Goal: Obtain resource: Download file/media

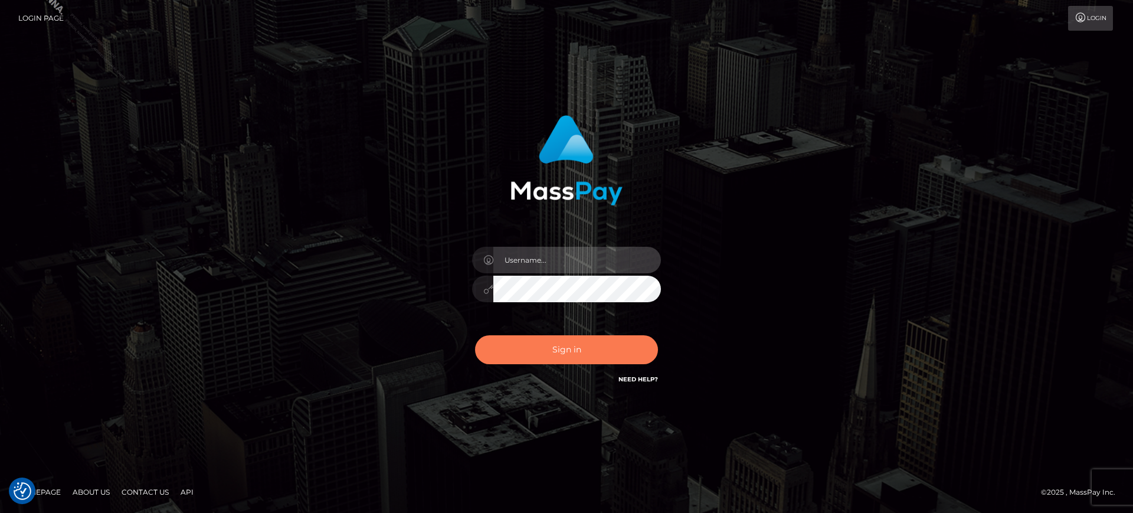
type input "[PERSON_NAME].B2S"
click at [526, 350] on button "Sign in" at bounding box center [566, 349] width 183 height 29
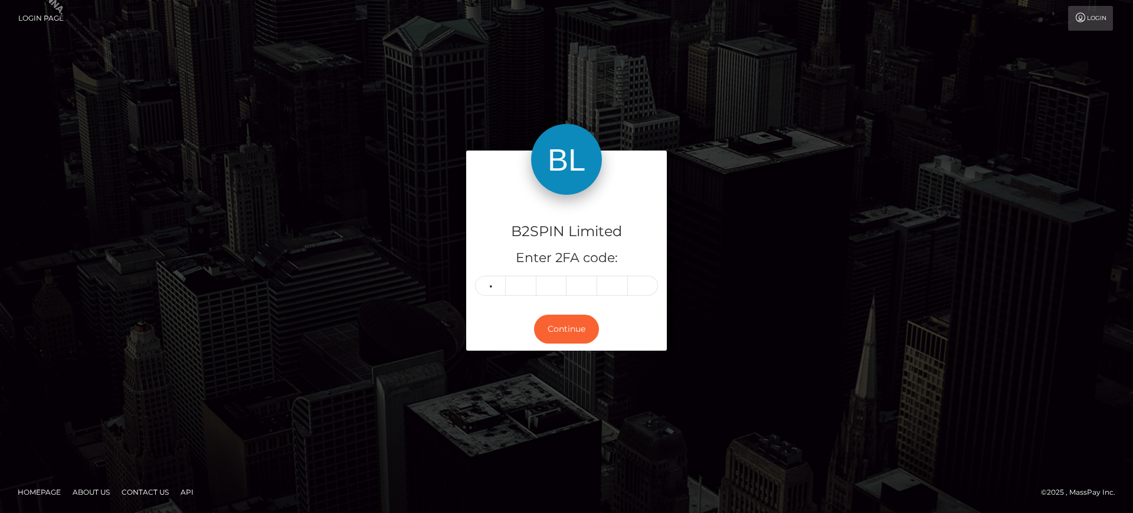
type input "5"
type input "9"
type input "5"
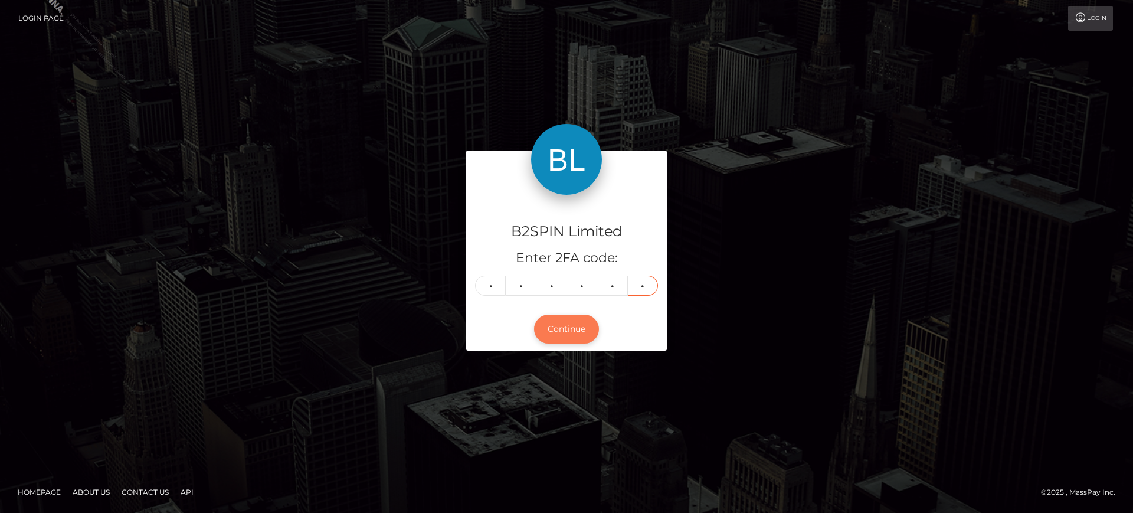
type input "9"
click at [572, 324] on button "Continue" at bounding box center [566, 328] width 65 height 29
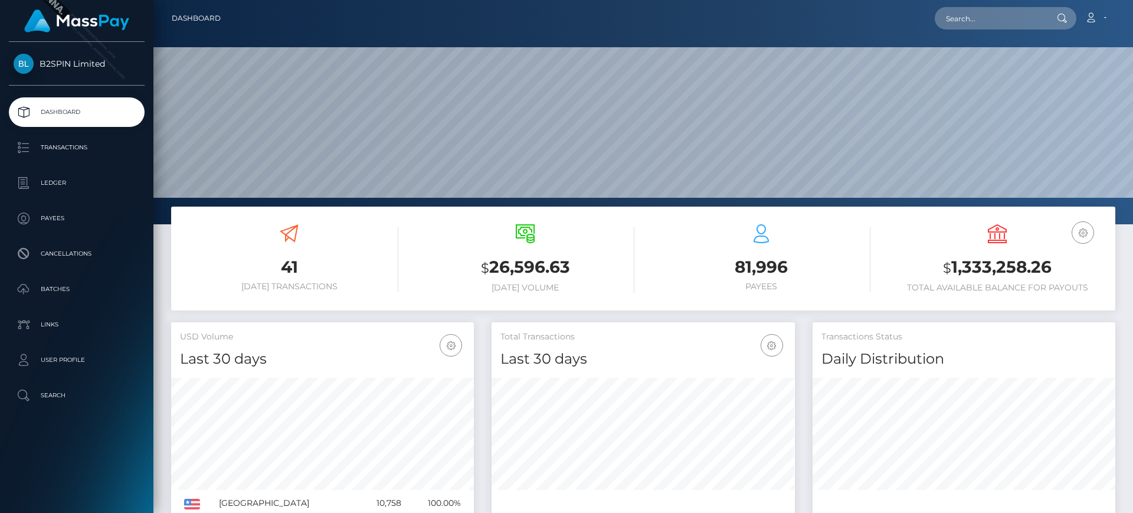
scroll to position [209, 303]
click at [84, 146] on p "Transactions" at bounding box center [77, 148] width 126 height 18
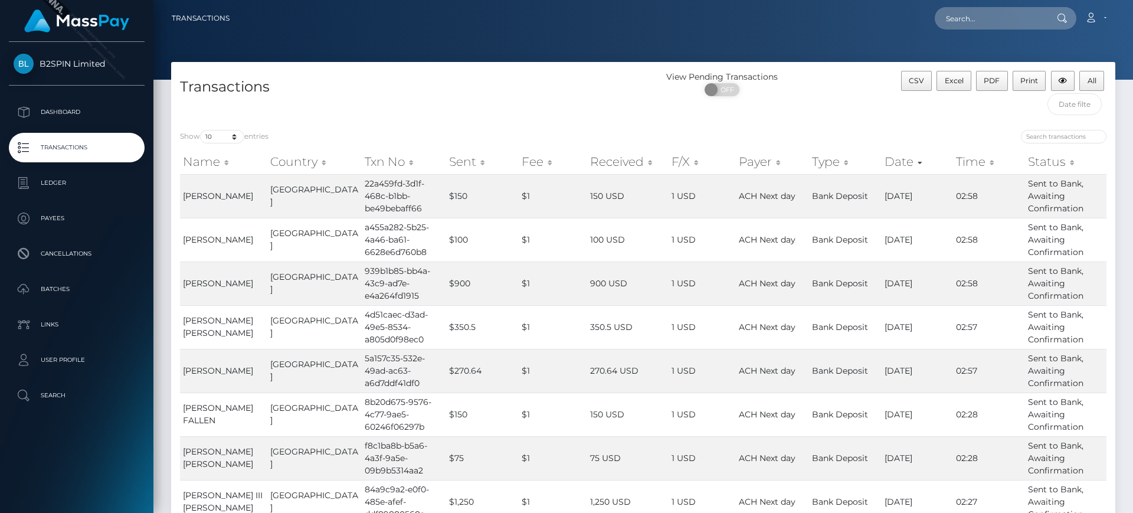
click at [906, 128] on div "Show 10 25 50 100 250 500 1,000 3,500 entries Name Country Txn No Sent Fee Rece…" at bounding box center [643, 390] width 944 height 538
click at [540, 150] on th "Fee" at bounding box center [553, 162] width 68 height 24
click at [547, 135] on div "Show 10 25 50 100 250 500 1,000 3,500 entries" at bounding box center [407, 138] width 454 height 17
click at [601, 75] on div "Transactions" at bounding box center [407, 96] width 472 height 50
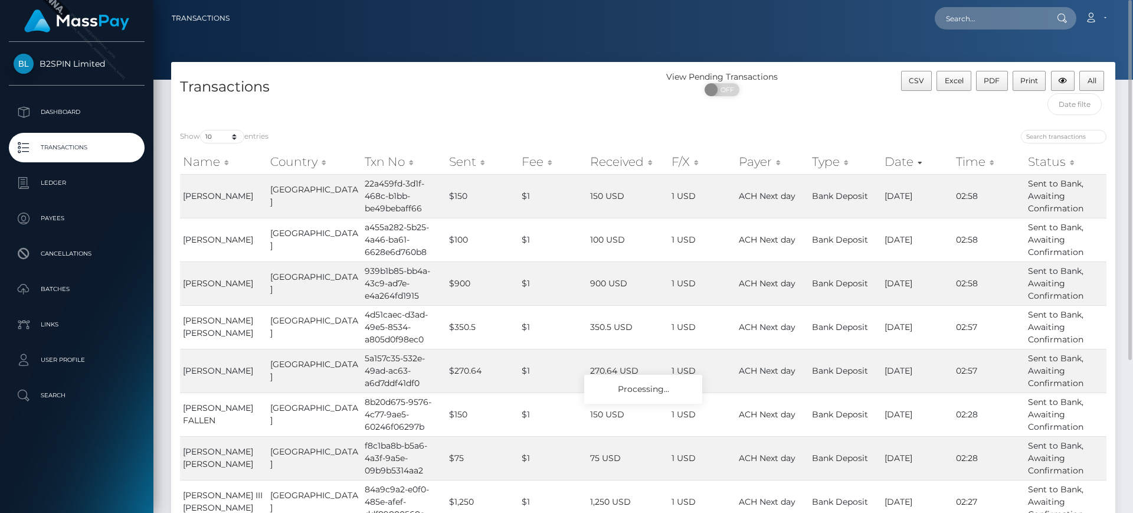
click at [860, 125] on div "Show 10 25 50 100 250 500 1,000 3,500 entries Name Country Txn No Sent Fee Rece…" at bounding box center [643, 390] width 944 height 538
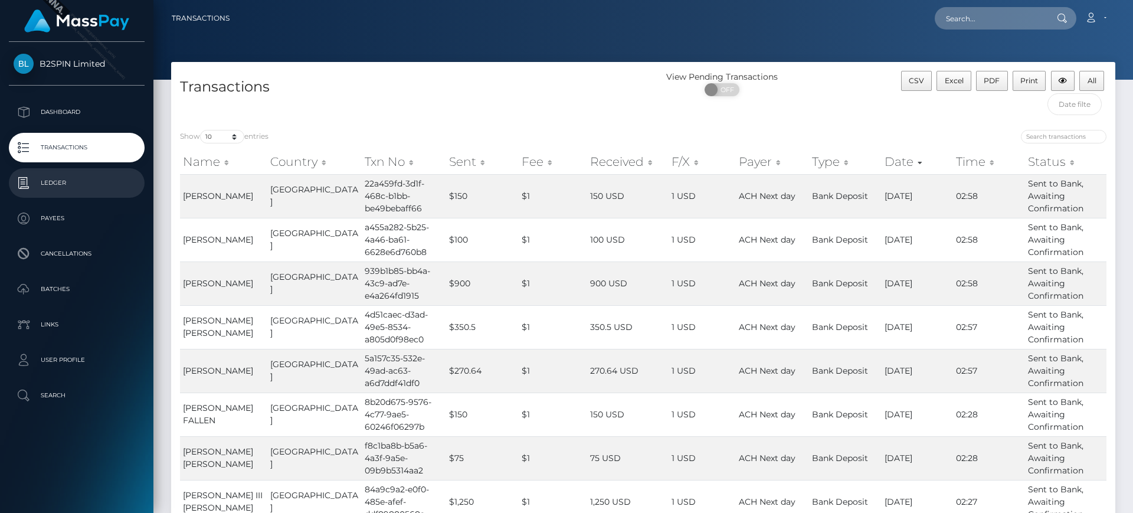
click at [103, 175] on p "Ledger" at bounding box center [77, 183] width 126 height 18
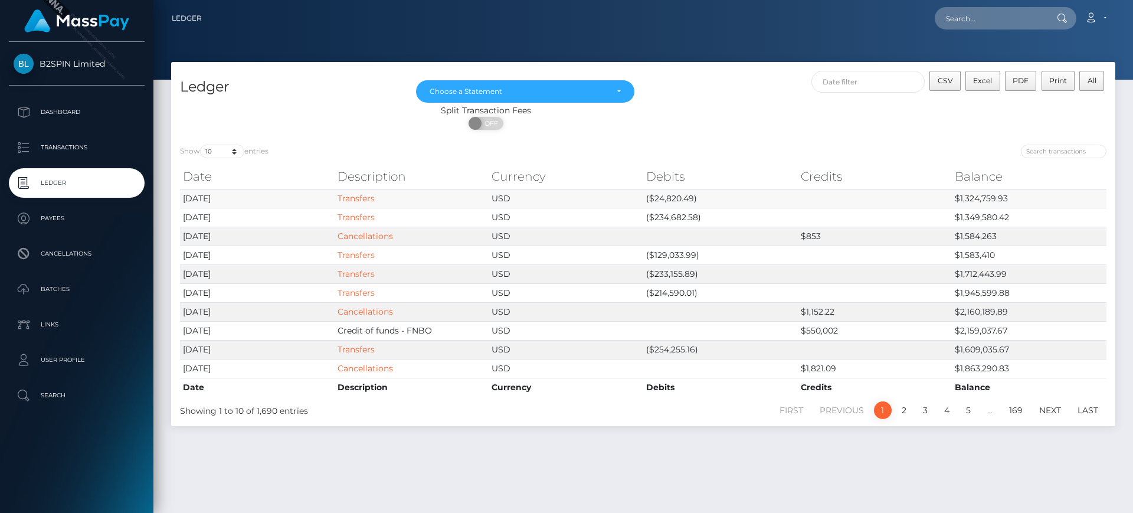
click at [680, 198] on td "($24,820.49)" at bounding box center [720, 198] width 155 height 19
click at [660, 196] on td "($24,820.49)" at bounding box center [720, 198] width 155 height 19
click at [352, 193] on link "Transfers" at bounding box center [355, 198] width 37 height 11
click at [723, 102] on div "CSV Excel PDF Print All" at bounding box center [879, 88] width 472 height 34
click at [371, 198] on link "Transfers" at bounding box center [355, 198] width 37 height 11
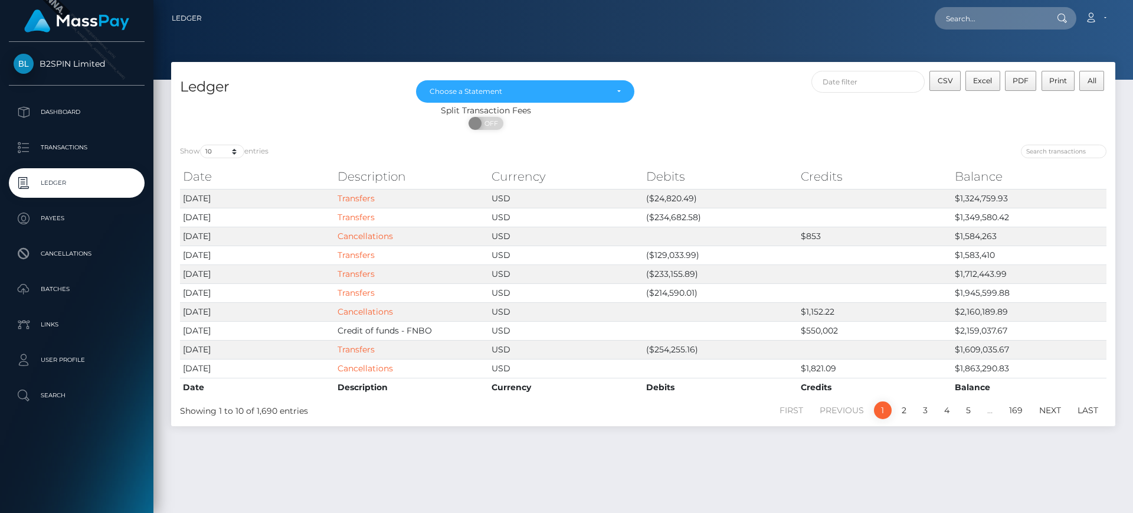
click at [701, 145] on div at bounding box center [879, 153] width 454 height 17
click at [713, 126] on div "ON OFF" at bounding box center [486, 126] width 630 height 19
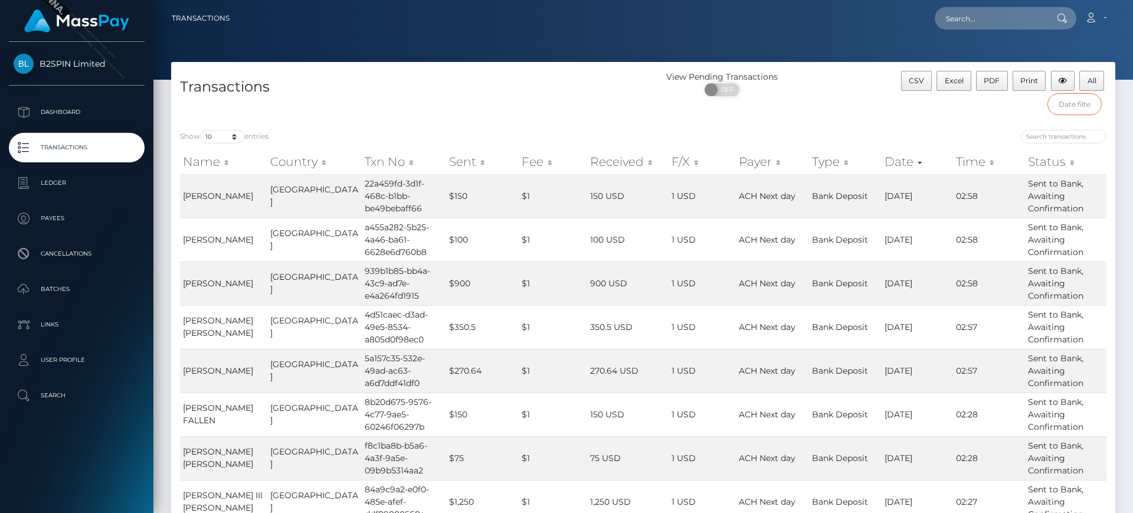
click at [1091, 112] on input "text" at bounding box center [1074, 104] width 55 height 22
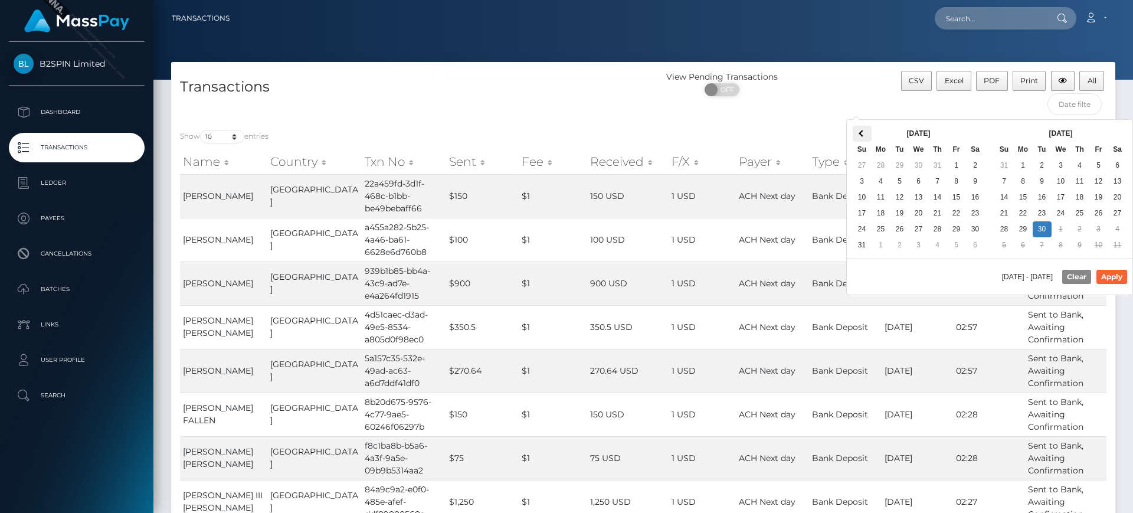
click at [863, 130] on span at bounding box center [861, 133] width 6 height 6
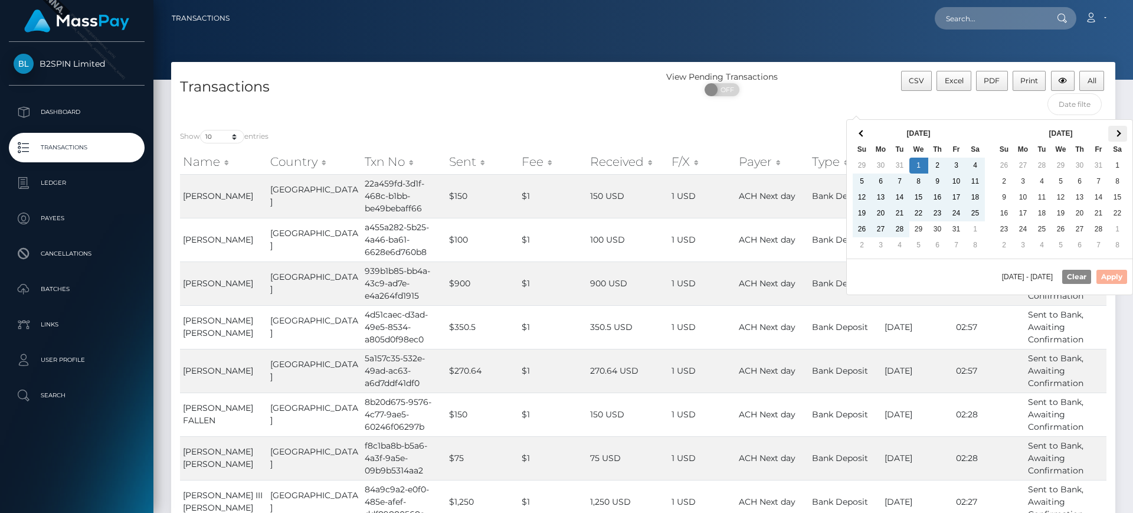
click at [1119, 132] on span at bounding box center [1117, 133] width 6 height 6
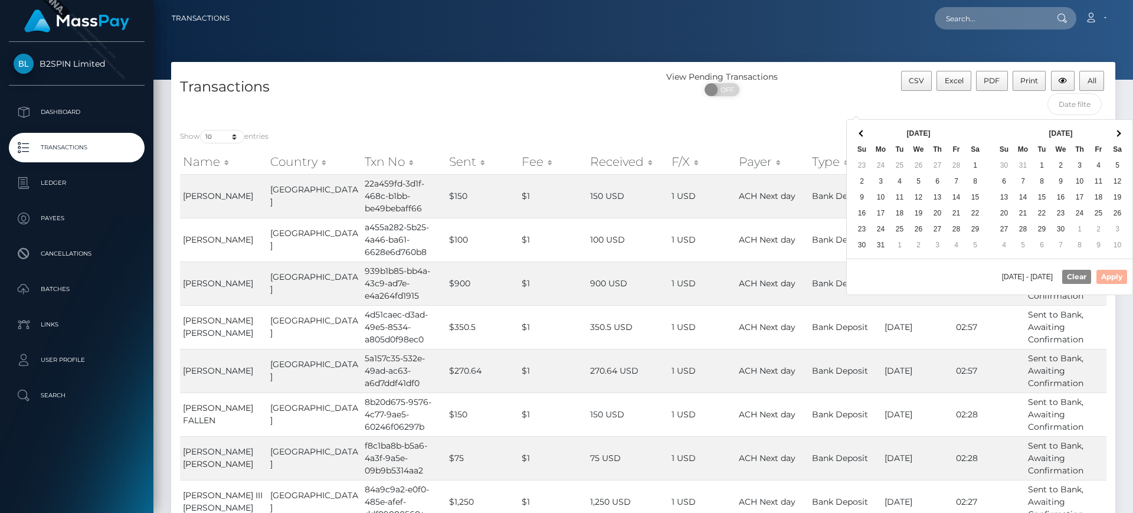
click at [1119, 132] on span at bounding box center [1117, 133] width 6 height 6
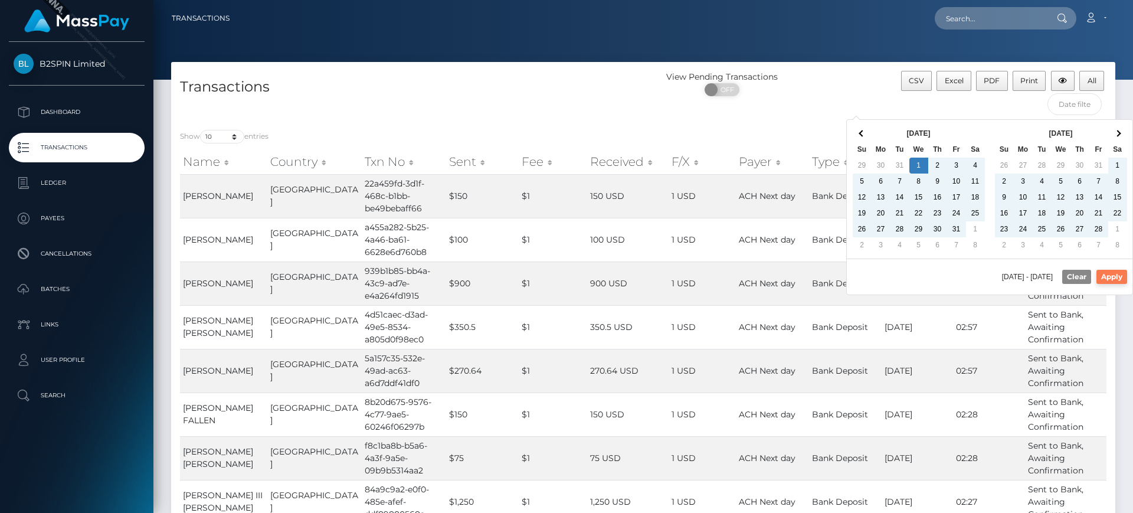
click at [1113, 279] on button "Apply" at bounding box center [1111, 277] width 31 height 14
type input "01/01/2025 - 09/30/2025"
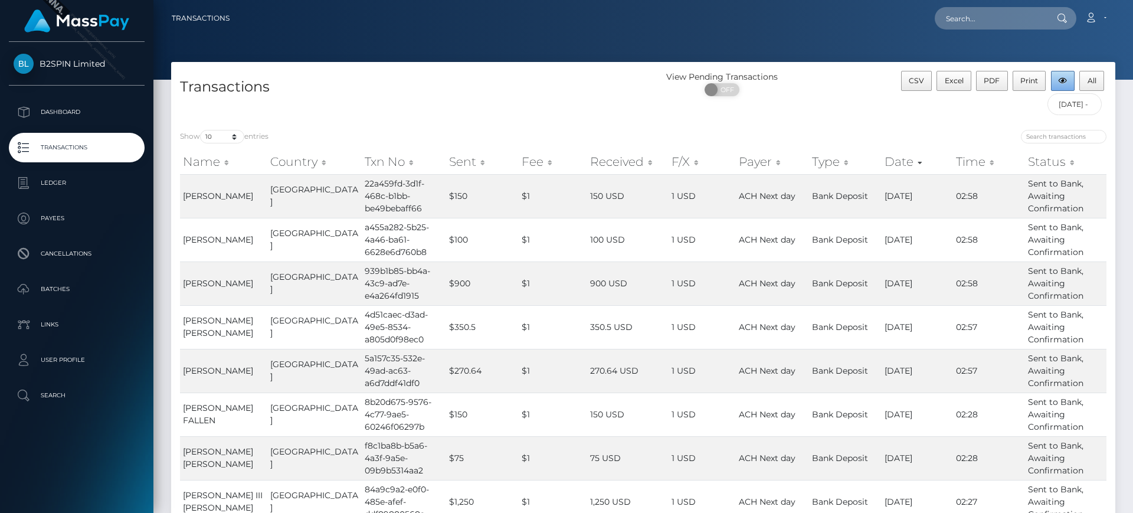
click at [1074, 71] on button "button" at bounding box center [1063, 81] width 24 height 20
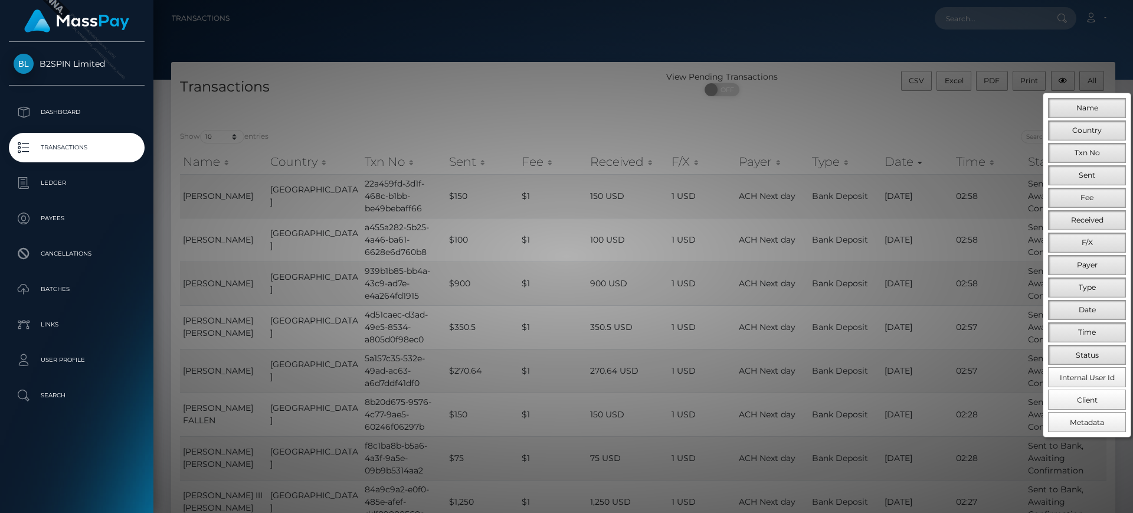
click at [1081, 80] on div at bounding box center [566, 256] width 1133 height 513
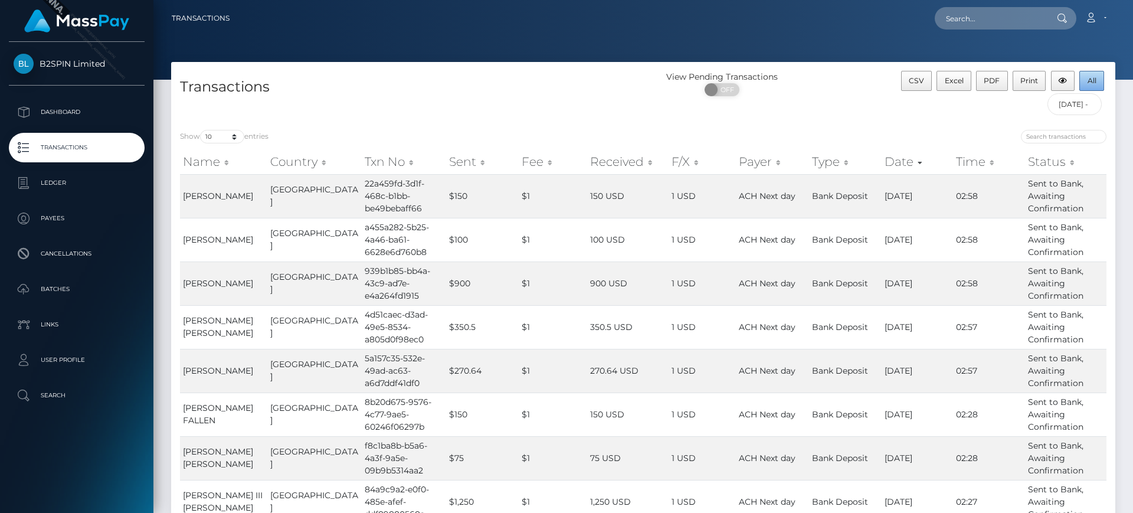
click at [1093, 81] on span "All" at bounding box center [1091, 80] width 9 height 9
click at [566, 98] on div "Transactions" at bounding box center [407, 96] width 472 height 50
click at [507, 111] on div "Transactions" at bounding box center [407, 96] width 472 height 50
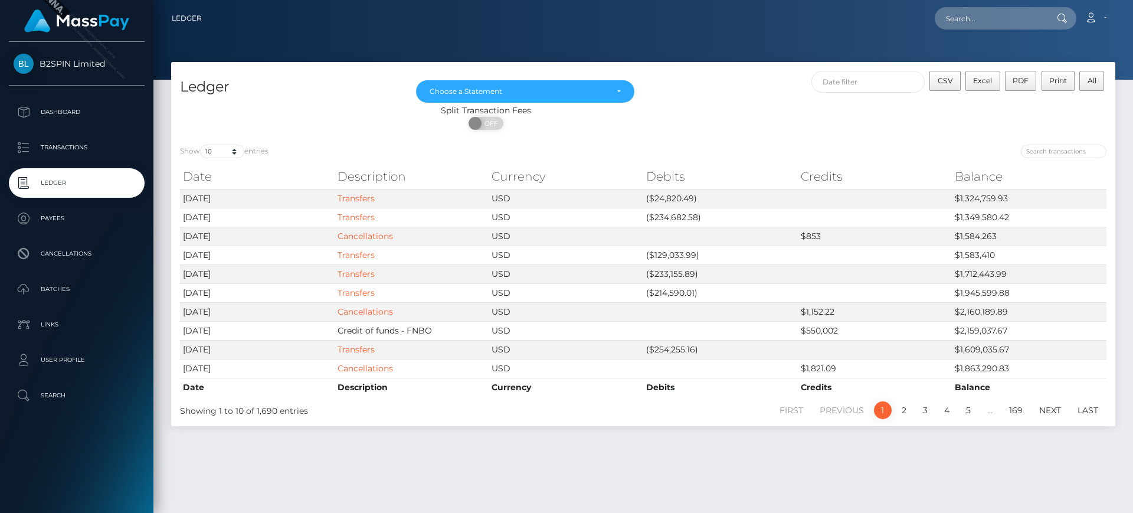
click at [685, 68] on div "Ledger [DATE] [DATE] [DATE] [DATE] [DATE] [DATE] [DATE] [DATE] [DATE] [DATE] [D…" at bounding box center [643, 99] width 944 height 74
click at [831, 129] on div "Split Transaction Fees ON OFF" at bounding box center [643, 119] width 944 height 31
drag, startPoint x: 221, startPoint y: 147, endPoint x: 222, endPoint y: 155, distance: 7.7
click at [221, 147] on select "10 25 50 100 250" at bounding box center [222, 152] width 44 height 14
select select "50"
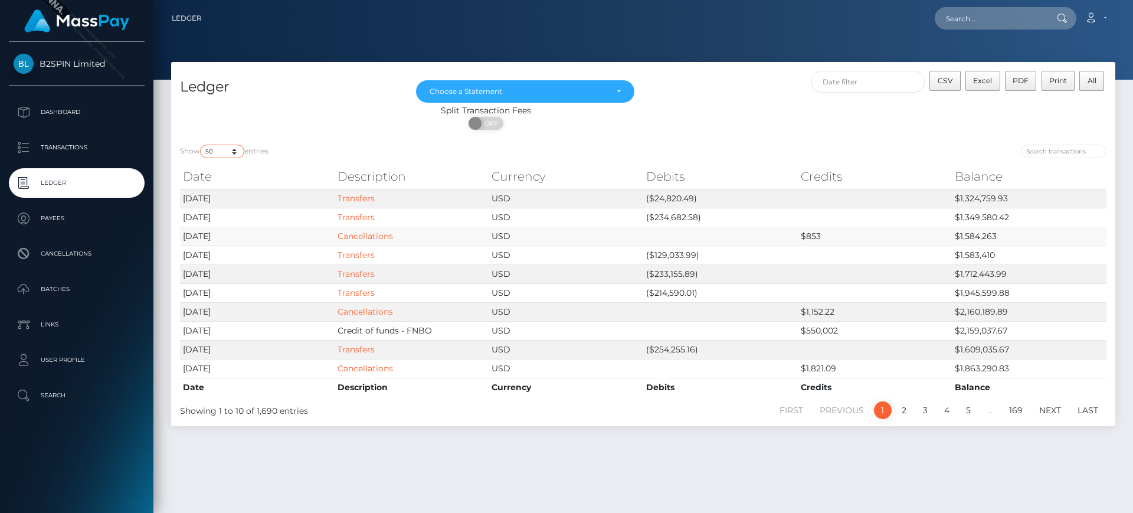
click at [201, 145] on select "10 25 50 100 250" at bounding box center [222, 152] width 44 height 14
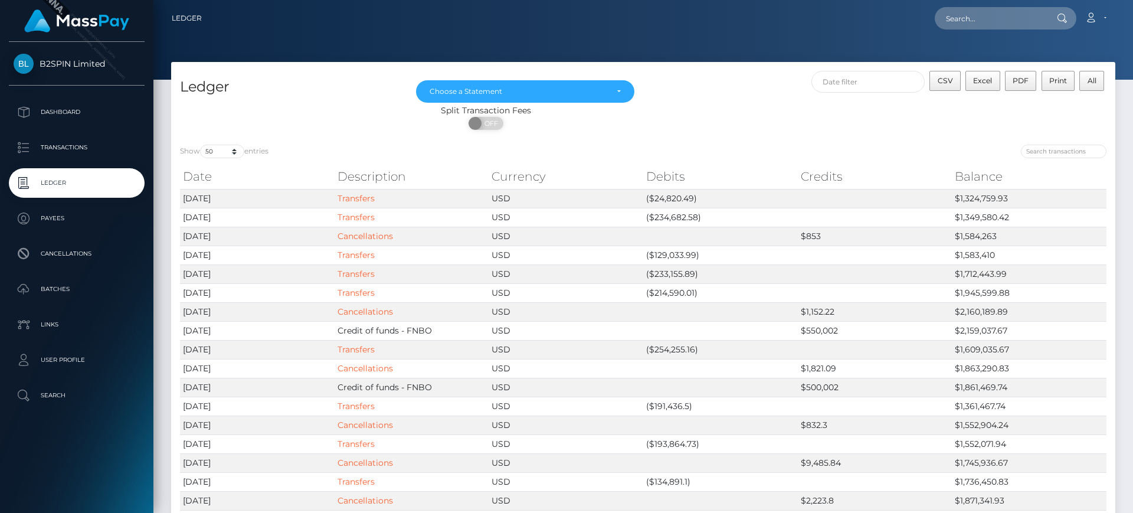
click at [762, 116] on div "Split Transaction Fees" at bounding box center [486, 110] width 630 height 12
click at [944, 87] on button "CSV" at bounding box center [944, 81] width 31 height 20
click at [533, 98] on div "Choose a Statement" at bounding box center [525, 91] width 218 height 22
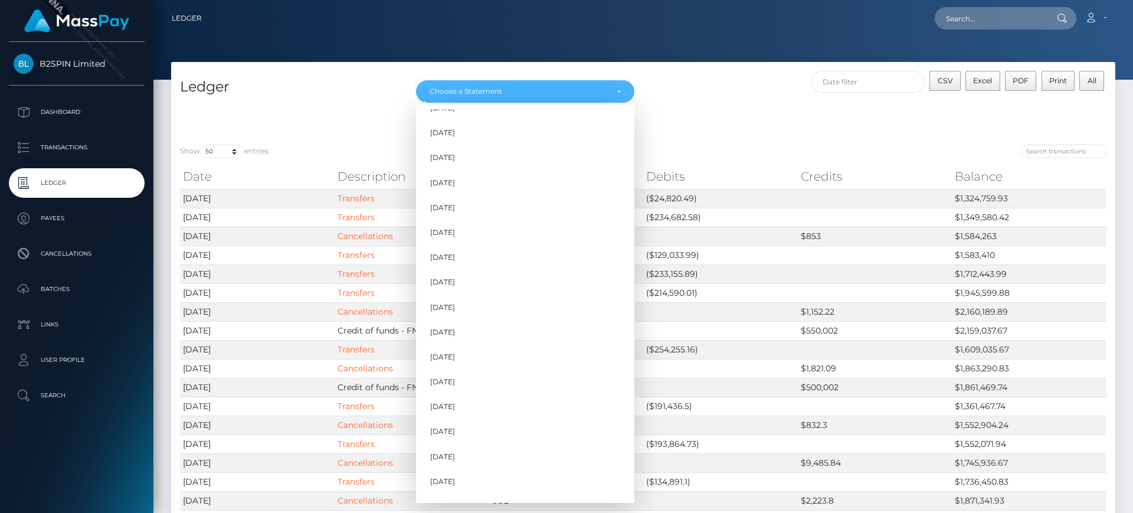
scroll to position [358, 0]
click at [578, 479] on link "Sep 2025" at bounding box center [525, 487] width 218 height 22
select select "Sep 2025"
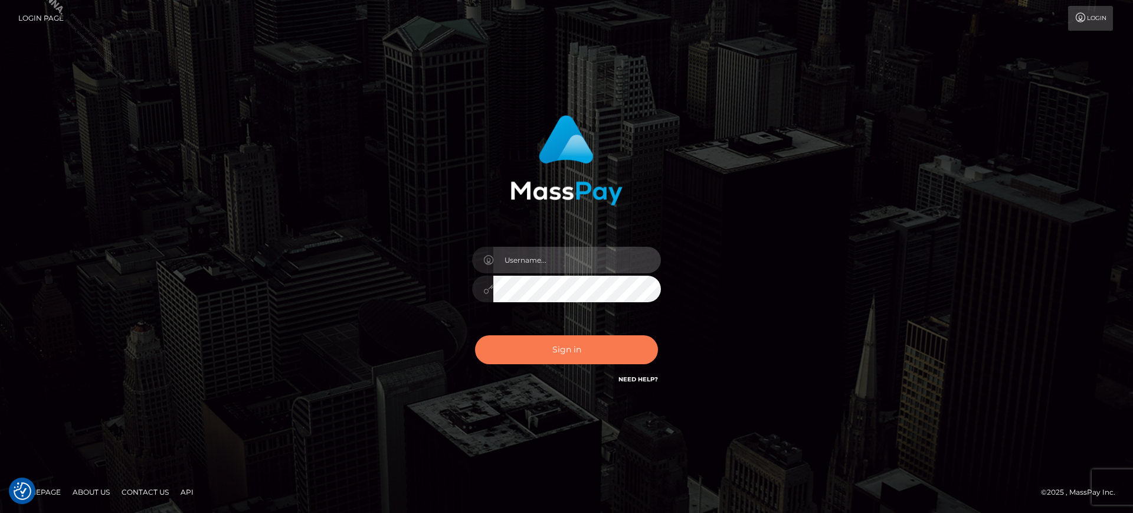
type input "[PERSON_NAME].B2S"
click at [538, 352] on button "Sign in" at bounding box center [566, 349] width 183 height 29
type input "marianne.B2S"
click at [563, 335] on button "Sign in" at bounding box center [566, 349] width 183 height 29
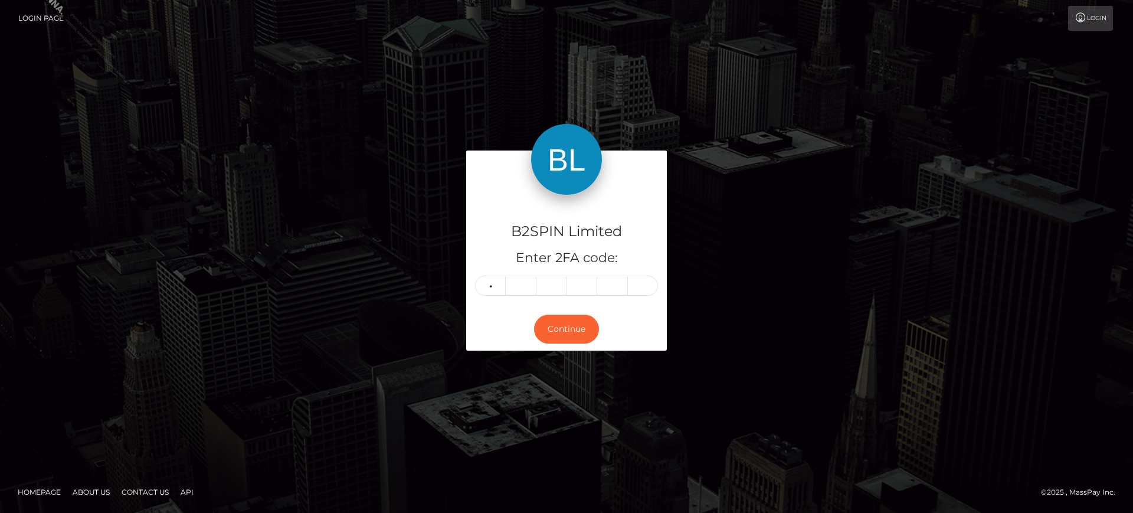
type input "8"
type input "6"
type input "0"
type input "2"
type input "4"
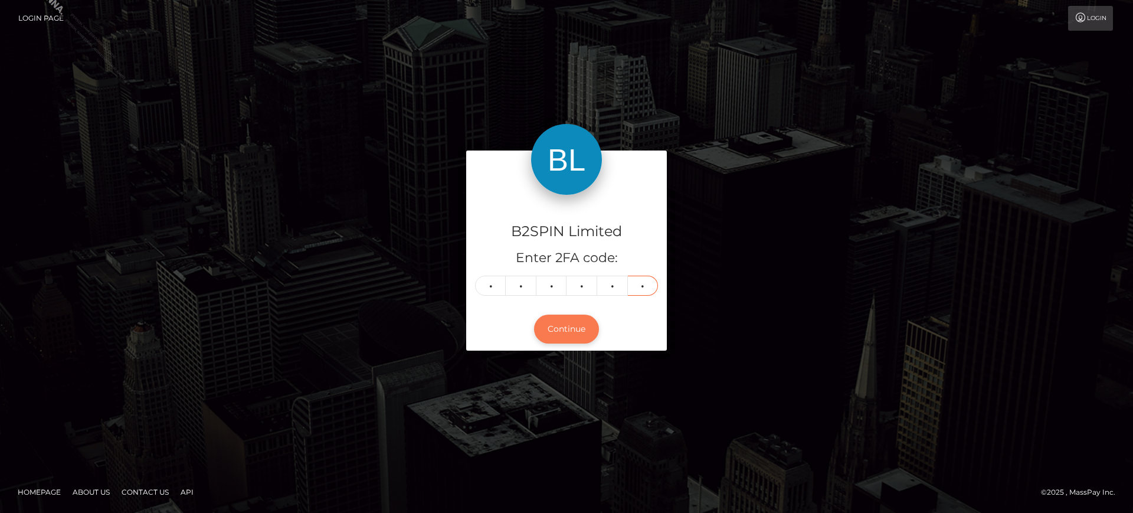
type input "0"
click at [556, 323] on button "Continue" at bounding box center [566, 328] width 65 height 29
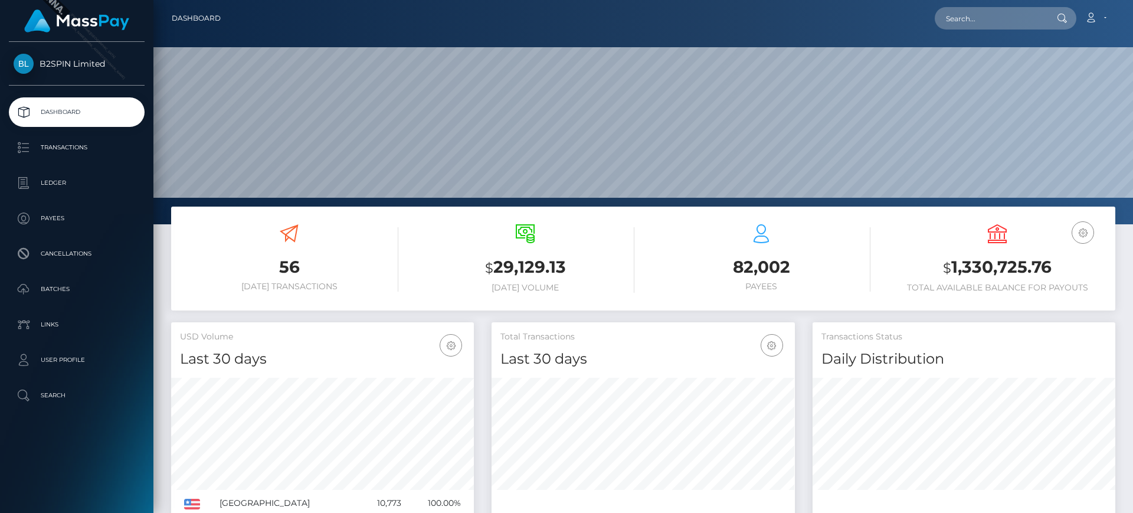
scroll to position [209, 303]
click at [80, 177] on p "Ledger" at bounding box center [77, 183] width 126 height 18
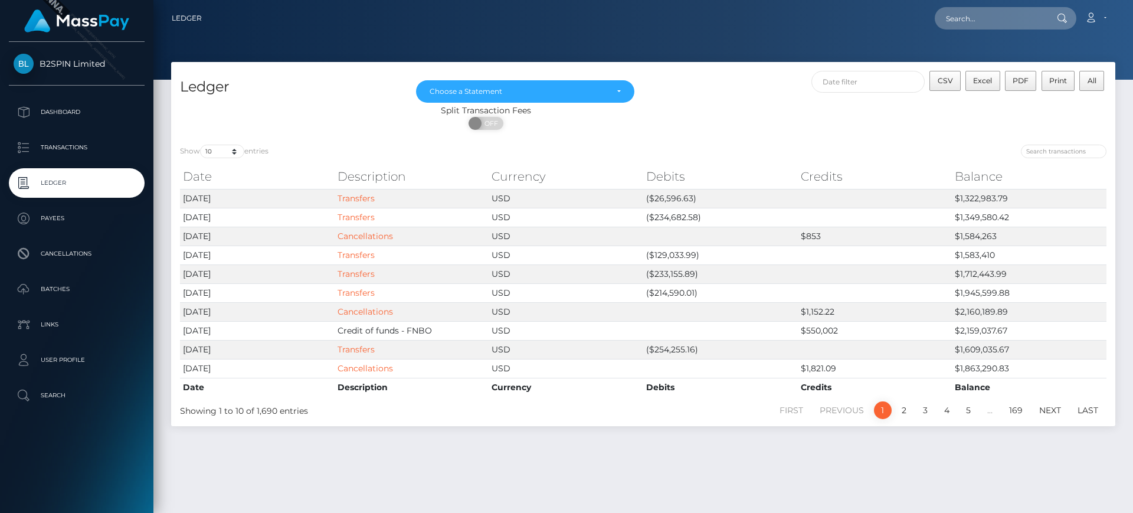
click at [699, 94] on div "CSV Excel PDF Print All" at bounding box center [879, 88] width 472 height 34
click at [723, 98] on div "CSV Excel PDF Print All" at bounding box center [879, 88] width 472 height 34
drag, startPoint x: 228, startPoint y: 148, endPoint x: 233, endPoint y: 155, distance: 8.4
click at [228, 148] on select "10 25 50 100 250" at bounding box center [222, 152] width 44 height 14
select select "50"
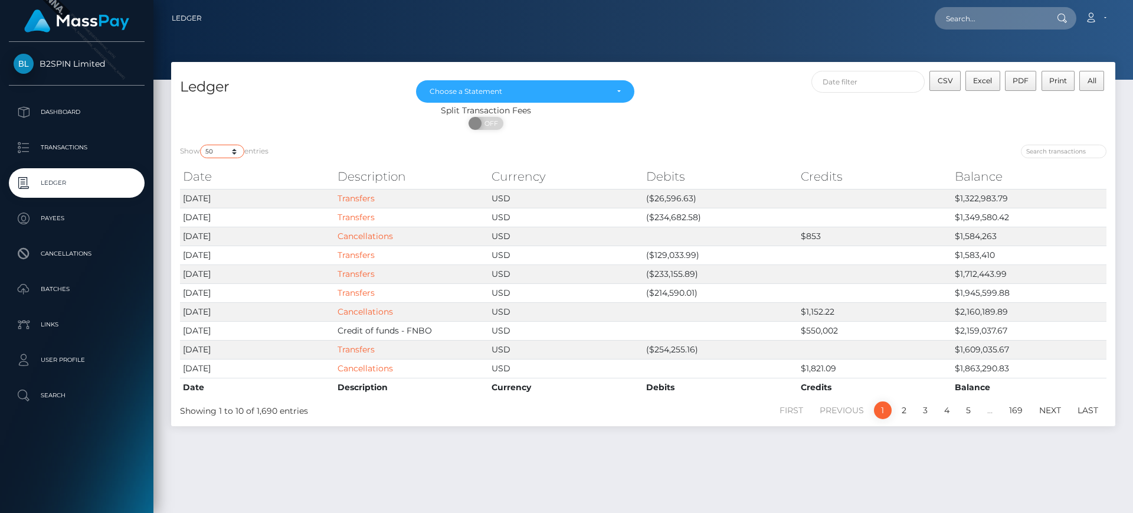
click at [201, 145] on select "10 25 50 100 250" at bounding box center [222, 152] width 44 height 14
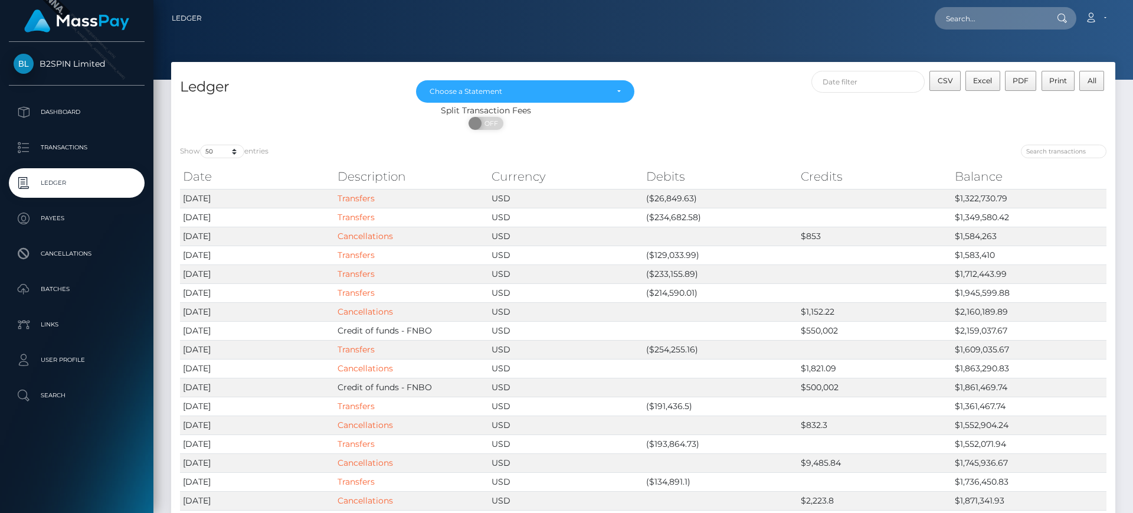
click at [714, 104] on div "Split Transaction Fees" at bounding box center [486, 110] width 630 height 12
click at [594, 88] on div "Choose a Statement" at bounding box center [519, 91] width 178 height 9
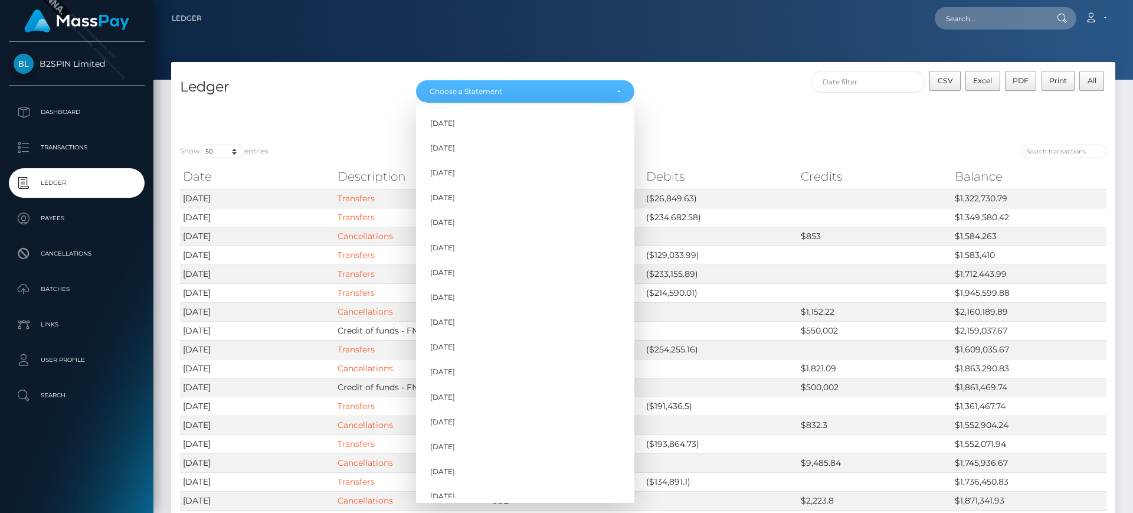
click at [745, 123] on div "ON OFF" at bounding box center [486, 126] width 630 height 19
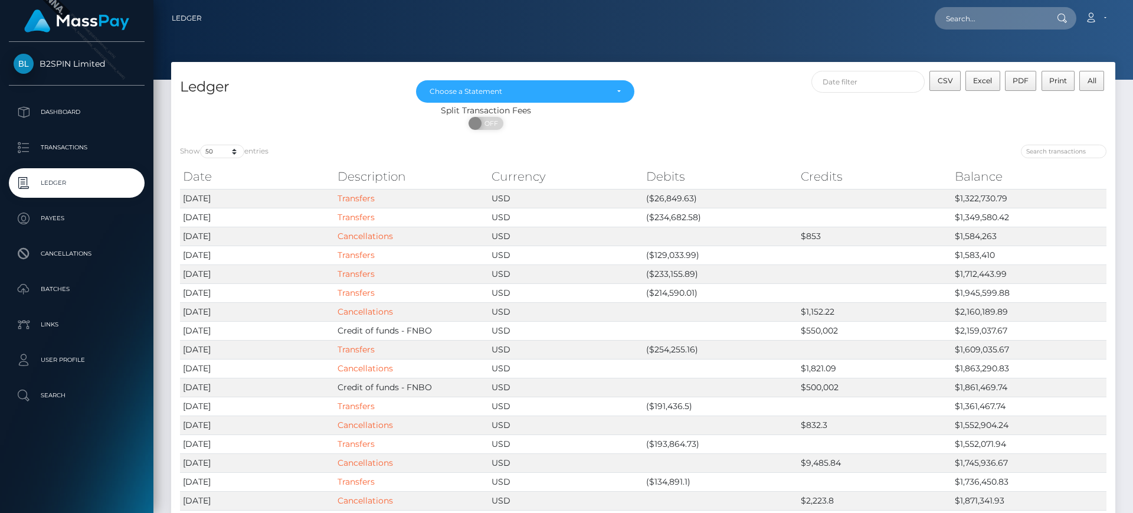
click at [709, 117] on div "ON OFF" at bounding box center [486, 126] width 630 height 19
click at [590, 90] on div "Choose a Statement" at bounding box center [519, 91] width 178 height 9
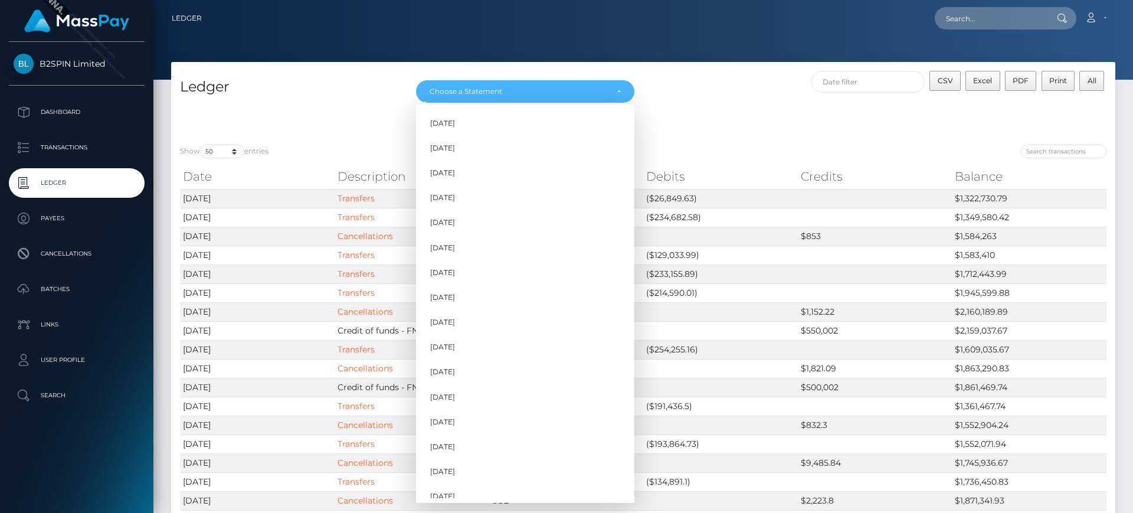
click at [693, 99] on div "CSV Excel PDF Print All" at bounding box center [879, 88] width 472 height 34
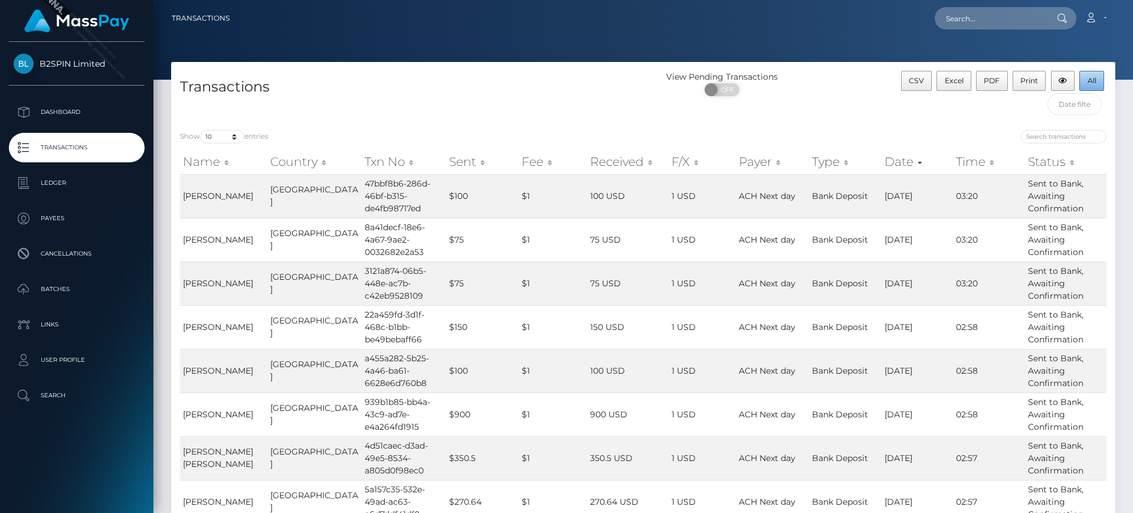
click at [1091, 76] on span "All" at bounding box center [1091, 80] width 9 height 9
click at [539, 114] on div "Transactions" at bounding box center [407, 96] width 472 height 50
click at [506, 134] on div "Show 10 25 50 100 250 500 1,000 3,500 entries" at bounding box center [407, 138] width 454 height 17
click at [539, 130] on div "Show 10 25 50 100 250 500 1,000 3,500 entries" at bounding box center [407, 138] width 454 height 17
click at [686, 65] on div "Transactions View Pending Transactions ON OFF CSV Excel PDF Print All" at bounding box center [643, 91] width 944 height 59
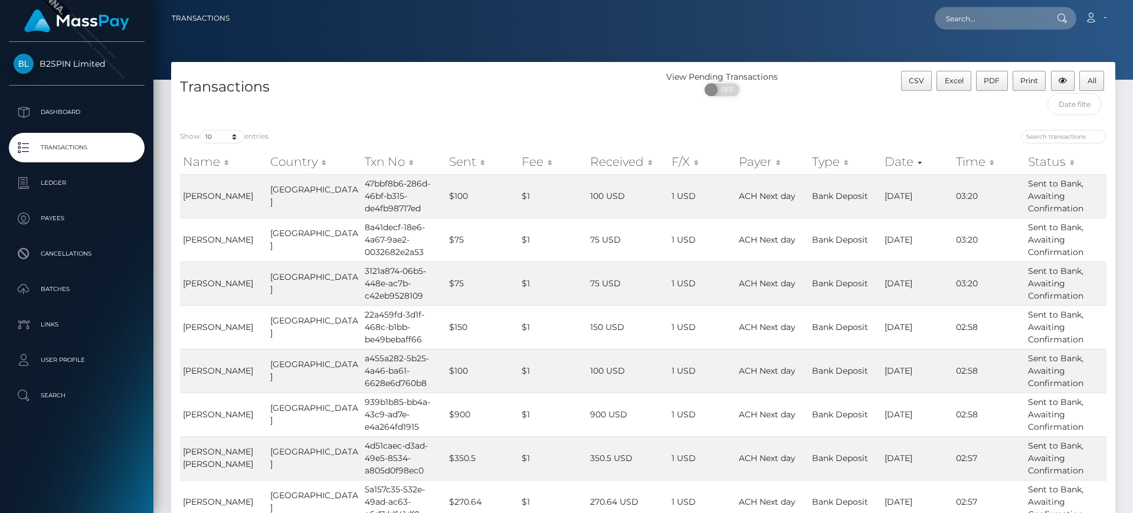
click at [617, 94] on h4 "Transactions" at bounding box center [407, 87] width 454 height 21
click at [189, 24] on link "Transactions" at bounding box center [201, 18] width 58 height 25
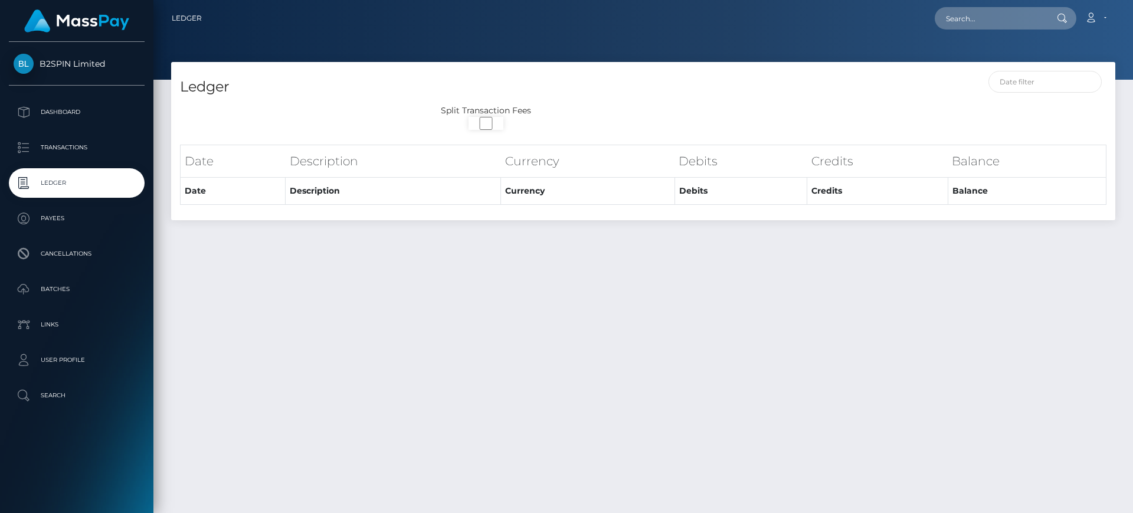
select select
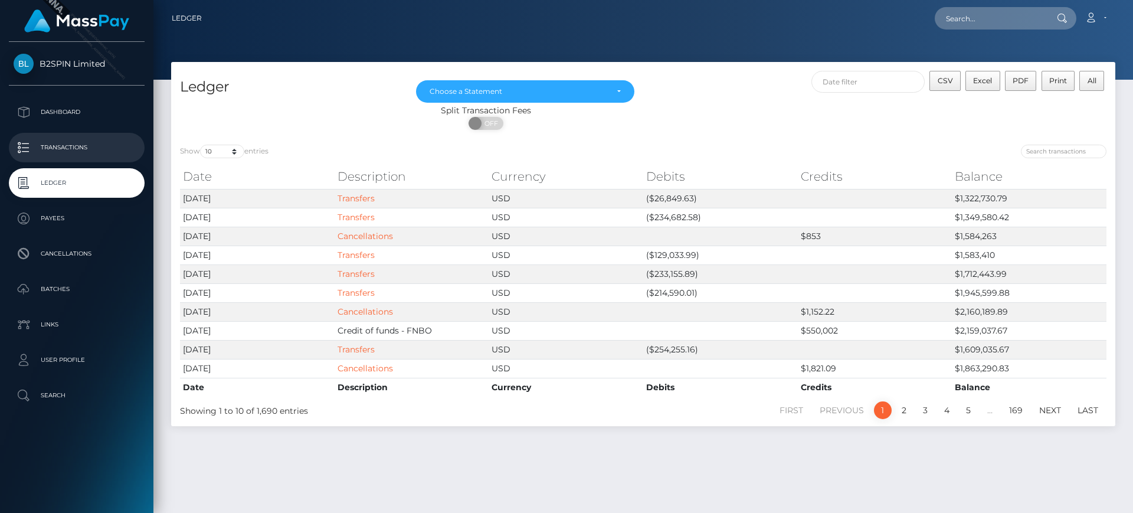
click at [51, 143] on p "Transactions" at bounding box center [77, 148] width 126 height 18
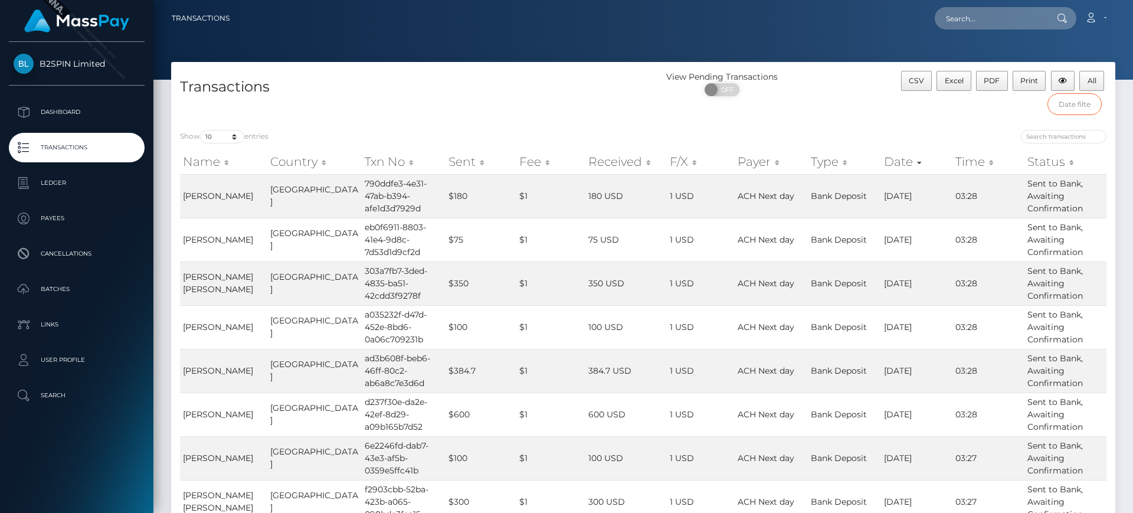
click at [1082, 106] on input "text" at bounding box center [1074, 104] width 55 height 22
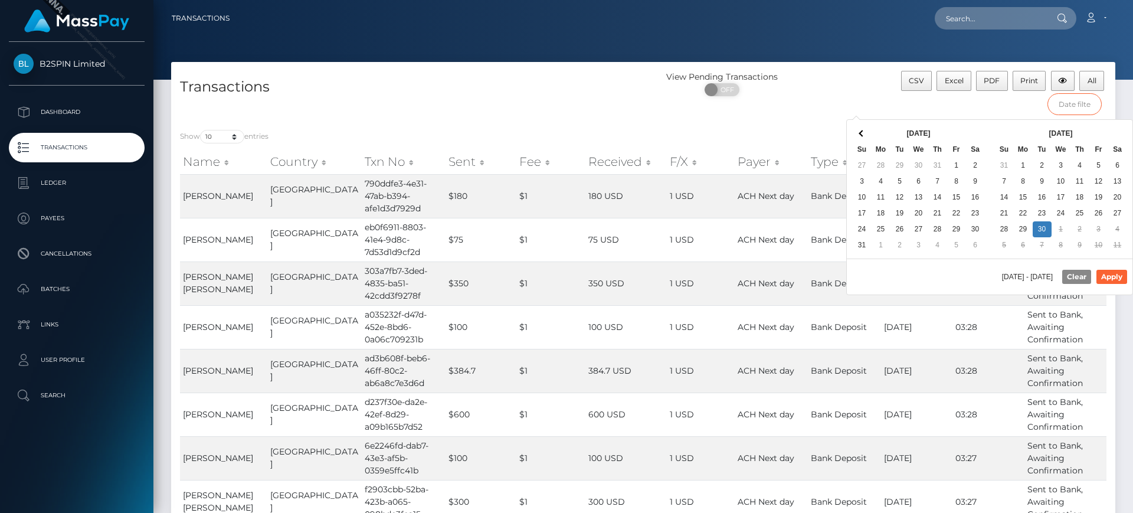
type input "[DATE] - [DATE]"
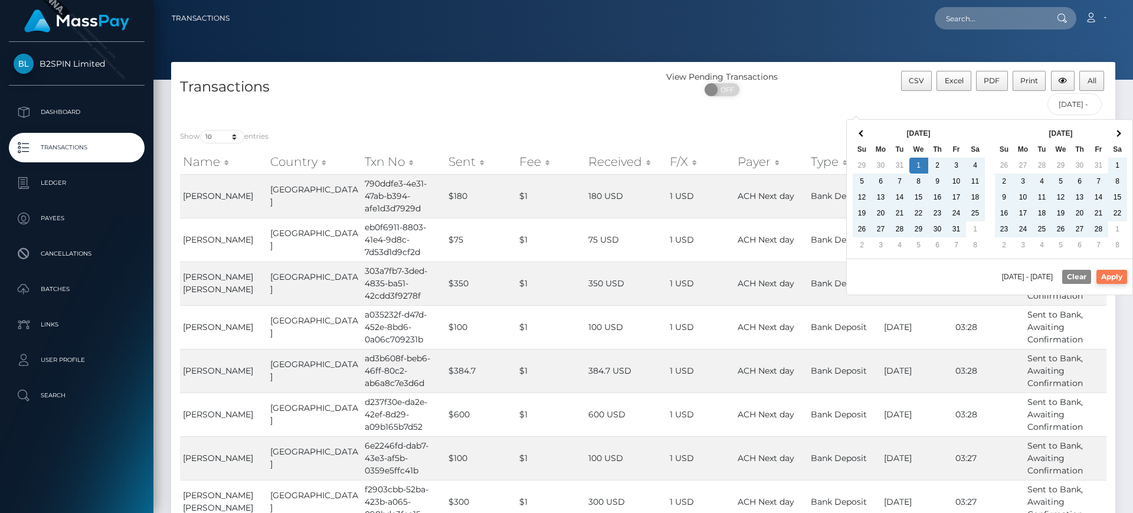
click at [1107, 271] on button "Apply" at bounding box center [1111, 277] width 31 height 14
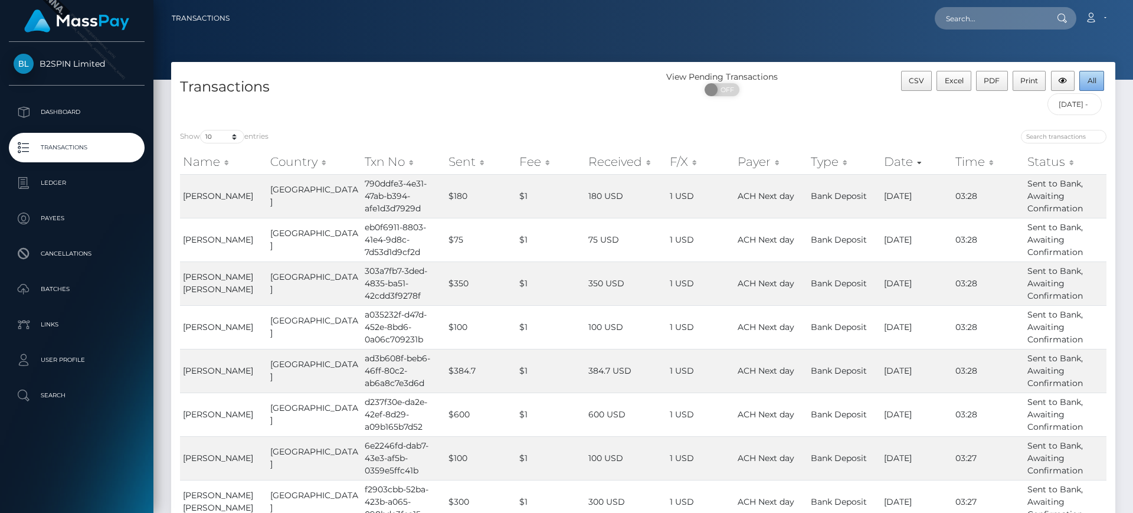
click at [1087, 76] on span "All" at bounding box center [1091, 80] width 9 height 9
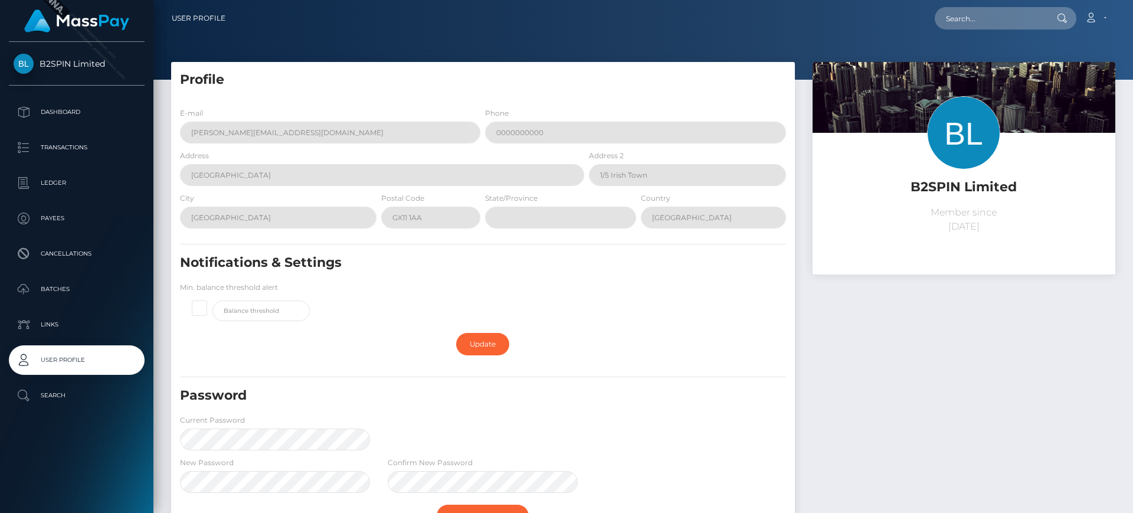
click at [96, 168] on link "Ledger" at bounding box center [77, 183] width 136 height 30
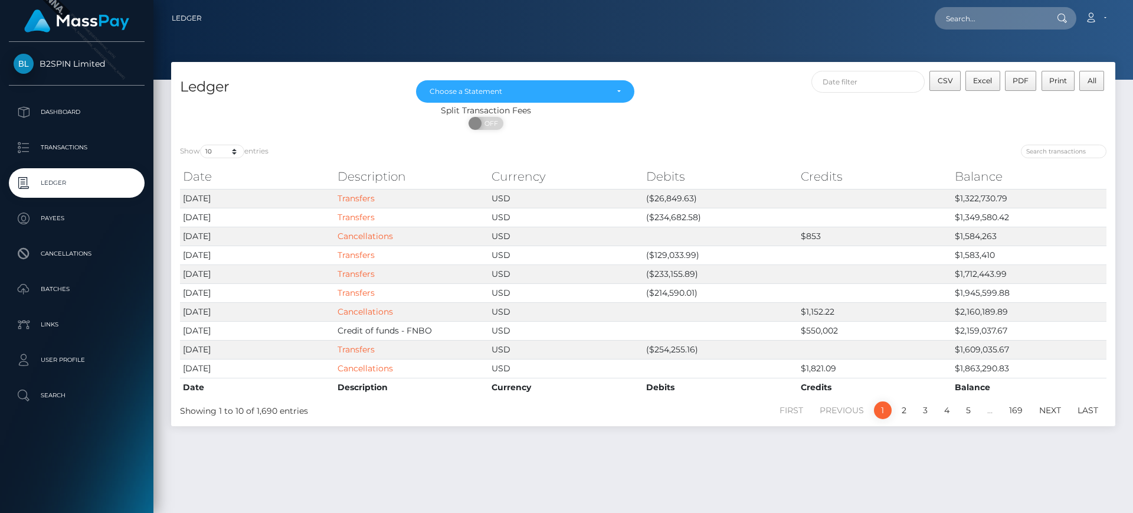
click at [664, 65] on div "Ledger [DATE] [DATE] [DATE] [DATE] [DATE] [DATE] [DATE] [DATE] [DATE] [DATE] [D…" at bounding box center [643, 99] width 944 height 74
click at [687, 139] on div "Show 10 25 50 100 250 entries Date Description Currency Debits Credits Balance …" at bounding box center [643, 281] width 944 height 290
click at [673, 64] on div "Ledger [DATE] [DATE] [DATE] [DATE] [DATE] [DATE] [DATE] [DATE] [DATE] [DATE] [D…" at bounding box center [643, 99] width 944 height 74
click at [704, 96] on div "CSV Excel PDF Print All" at bounding box center [879, 88] width 472 height 34
drag, startPoint x: 660, startPoint y: 198, endPoint x: 645, endPoint y: 163, distance: 38.0
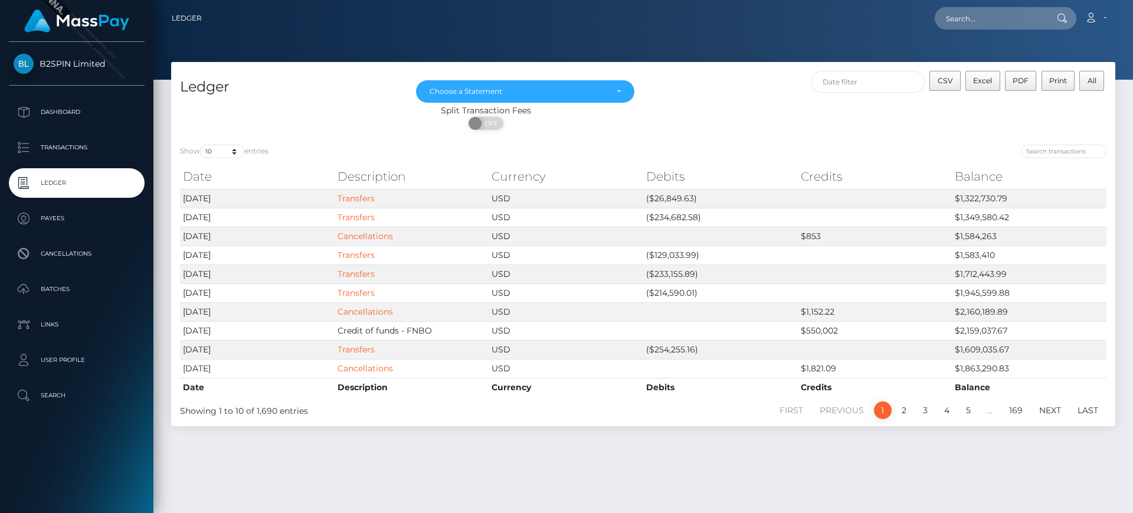
click at [645, 163] on div "Date Description Currency Debits Credits Balance Date Description Currency Debi…" at bounding box center [643, 280] width 944 height 238
click at [229, 143] on div "Show 10 25 50 100 250 entries Date Description Currency Debits Credits Balance …" at bounding box center [643, 281] width 944 height 290
click at [230, 156] on select "10 25 50 100 250" at bounding box center [222, 152] width 44 height 14
select select "25"
click at [201, 145] on select "10 25 50 100 250" at bounding box center [222, 152] width 44 height 14
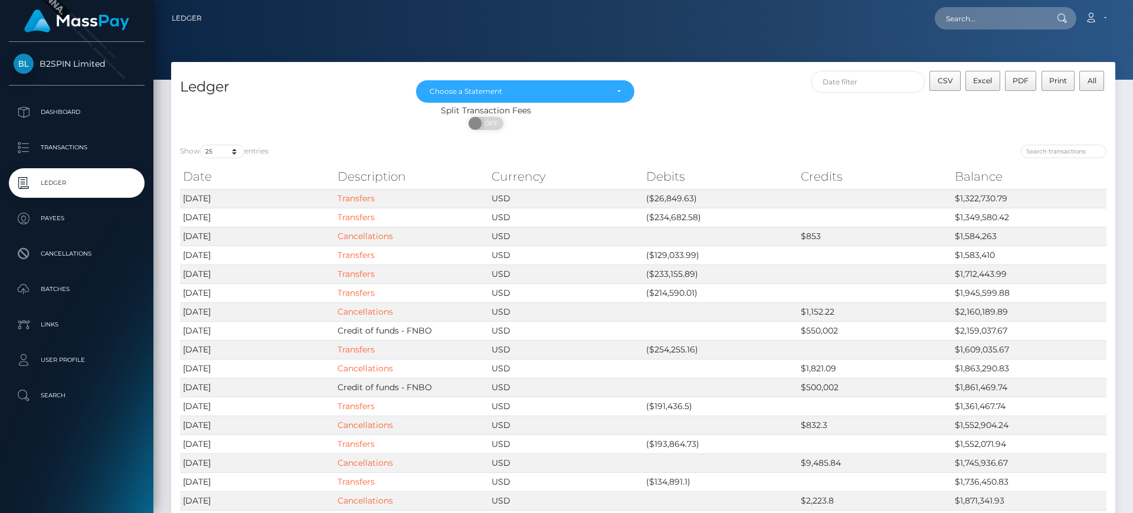
click at [769, 150] on div at bounding box center [879, 153] width 454 height 17
click at [1087, 82] on span "All" at bounding box center [1091, 80] width 9 height 9
click at [949, 77] on span "CSV" at bounding box center [945, 80] width 15 height 9
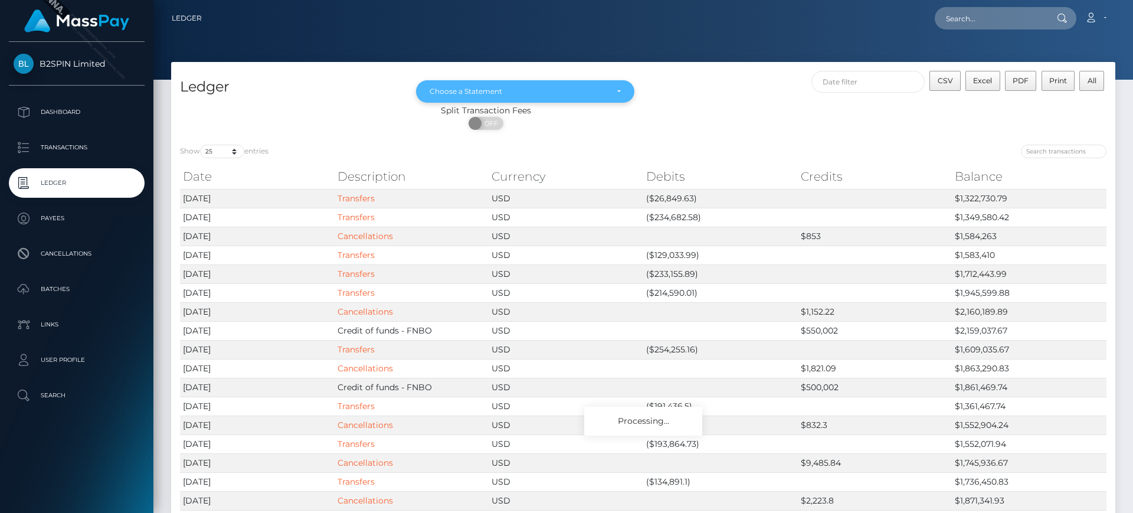
click at [580, 83] on div "Choose a Statement" at bounding box center [525, 91] width 218 height 22
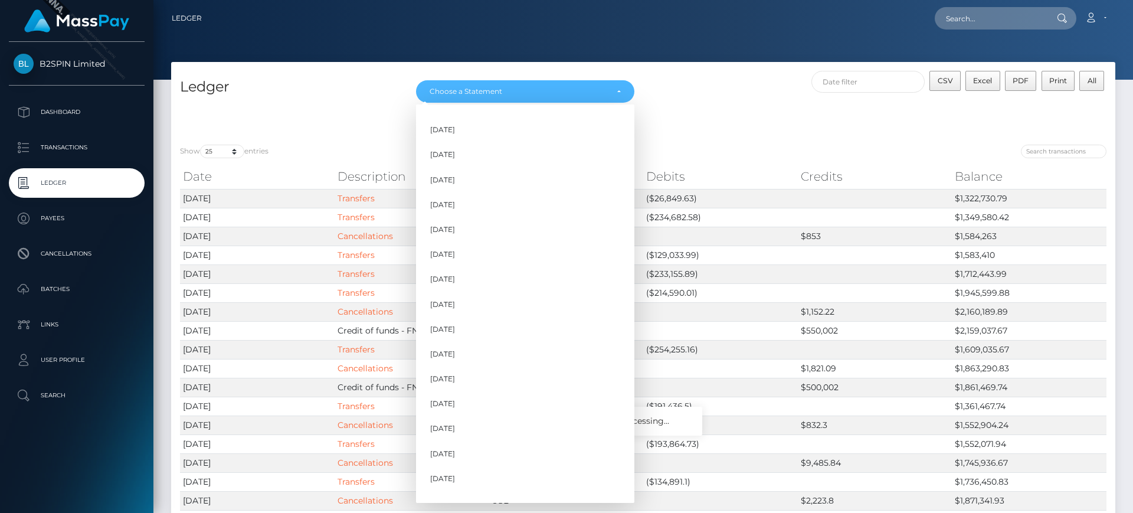
scroll to position [358, 0]
click at [538, 485] on link "Sep 2025" at bounding box center [525, 487] width 218 height 22
select select "Sep 2025"
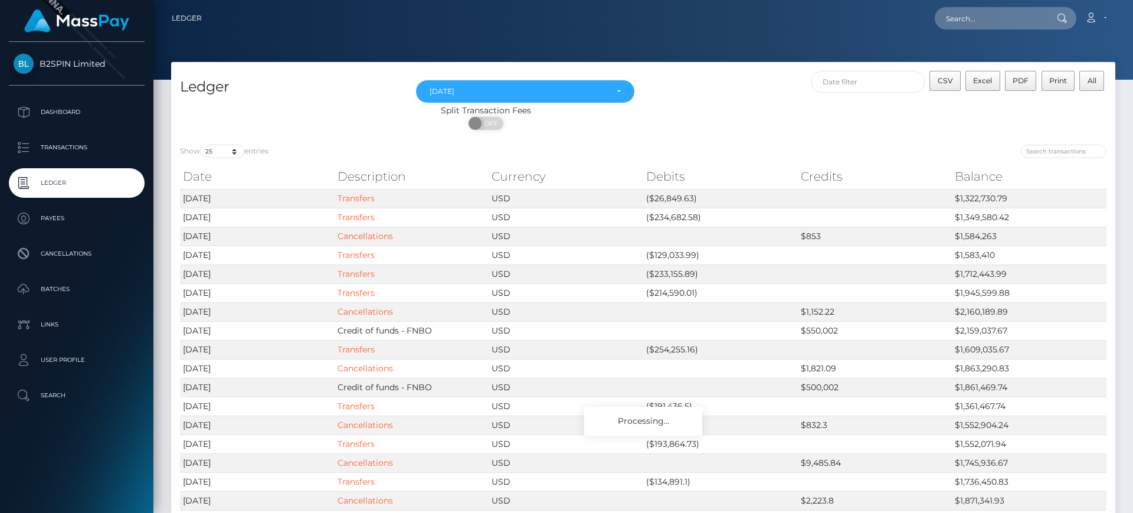
click at [706, 127] on div "ON OFF" at bounding box center [486, 126] width 630 height 19
drag, startPoint x: 643, startPoint y: 202, endPoint x: 704, endPoint y: 198, distance: 62.1
click at [704, 198] on tr "2025-09-30 Transfers USD ($26,849.63) $1,322,730.79" at bounding box center [643, 198] width 926 height 19
copy tr "($26,849.63)"
drag, startPoint x: 960, startPoint y: 195, endPoint x: 1061, endPoint y: 192, distance: 100.9
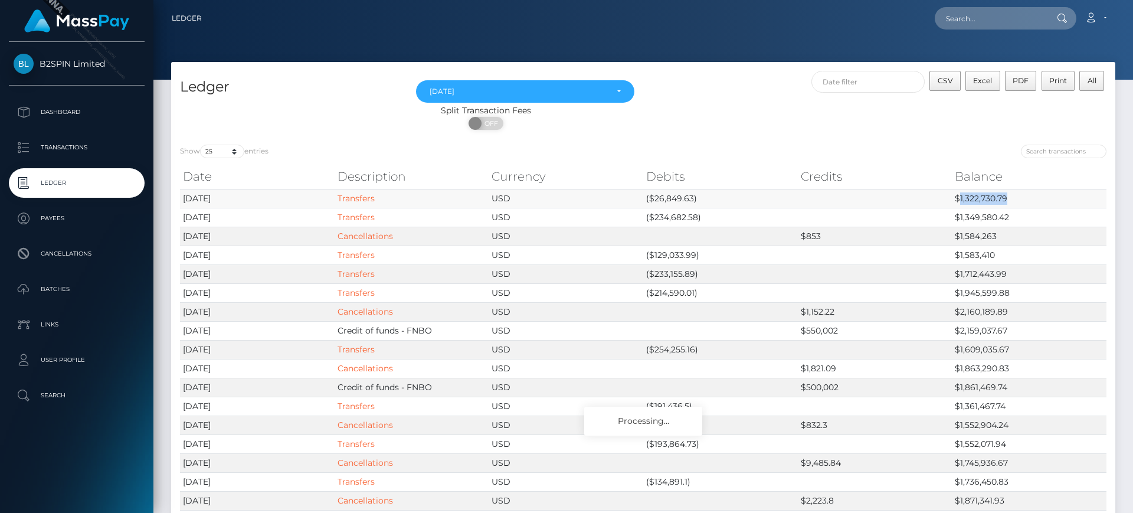
click at [1061, 192] on td "$1,322,730.79" at bounding box center [1029, 198] width 155 height 19
copy td "1,322,730.79"
click at [929, 146] on div at bounding box center [879, 153] width 454 height 17
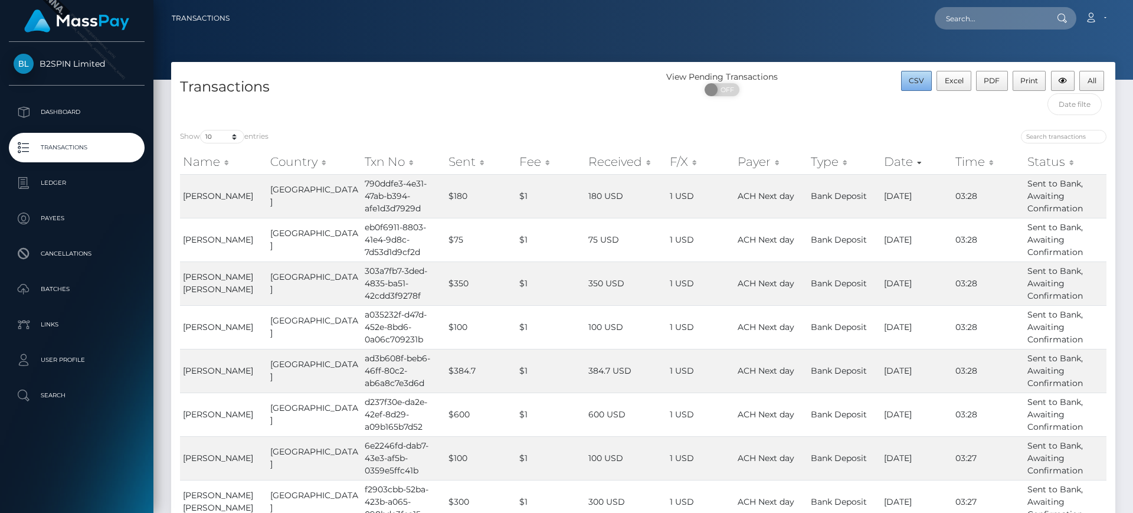
click at [921, 86] on button "CSV" at bounding box center [916, 81] width 31 height 20
click at [1080, 74] on button "All" at bounding box center [1091, 81] width 25 height 20
